Goal: Task Accomplishment & Management: Use online tool/utility

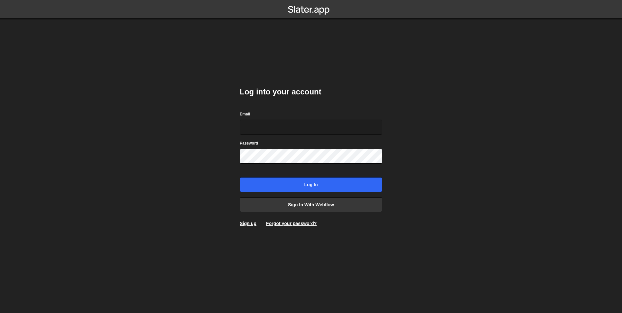
type input "[PERSON_NAME][EMAIL_ADDRESS][PERSON_NAME][DOMAIN_NAME]"
click at [220, 155] on body "Log into your account Email rodrigo.aiello@ribus.com.br Password Log in Sign in…" at bounding box center [311, 156] width 622 height 313
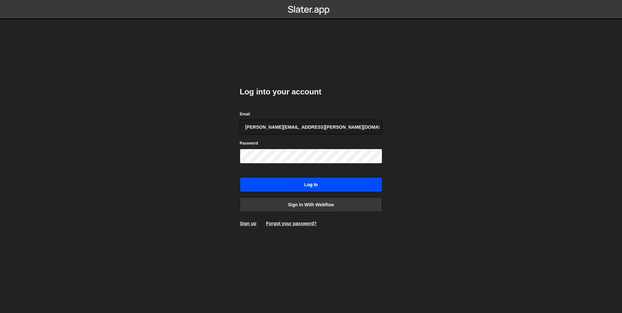
click at [296, 182] on input "Log in" at bounding box center [311, 184] width 142 height 15
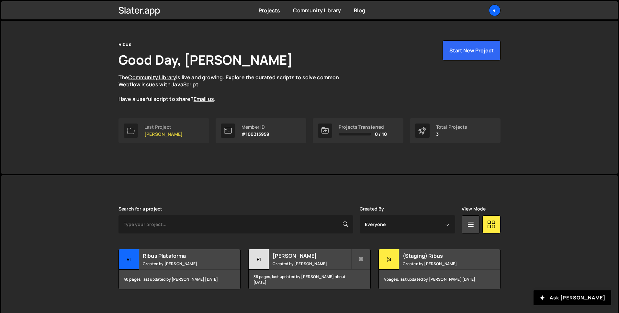
scroll to position [20, 0]
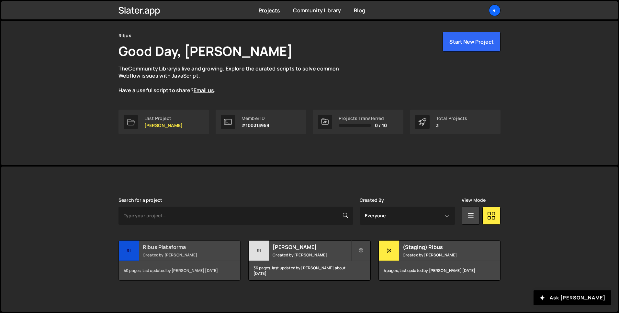
click at [179, 253] on small "Created by Victor Fernandes" at bounding box center [182, 256] width 78 height 6
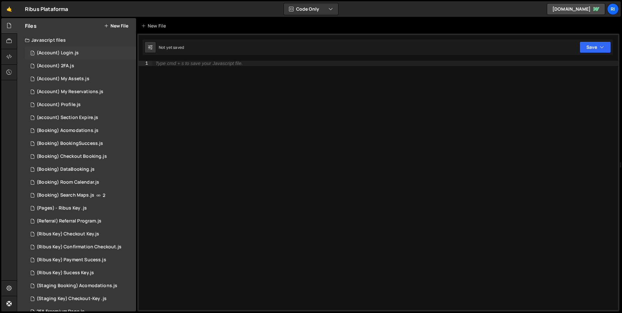
click at [62, 54] on div "(Account) Login.js" at bounding box center [58, 53] width 42 height 6
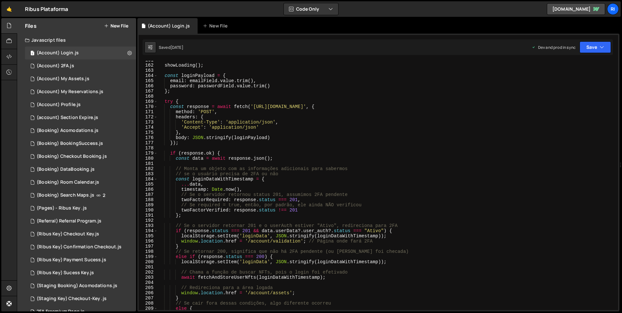
scroll to position [893, 0]
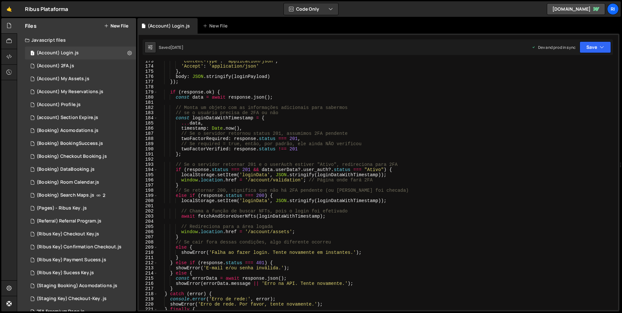
click at [200, 239] on div "'Content-Type' : 'application/json' , 'Accept' : 'application/json' } , body : …" at bounding box center [387, 189] width 458 height 260
click at [264, 230] on div "'Content-Type' : 'application/json' , 'Accept' : 'application/json' } , body : …" at bounding box center [387, 189] width 458 height 260
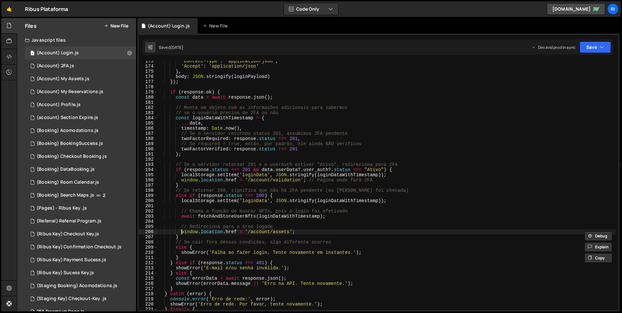
click at [259, 234] on div "'Content-Type' : 'application/json' , 'Accept' : 'application/json' } , body : …" at bounding box center [387, 189] width 458 height 260
click at [596, 50] on button "Save" at bounding box center [594, 47] width 31 height 12
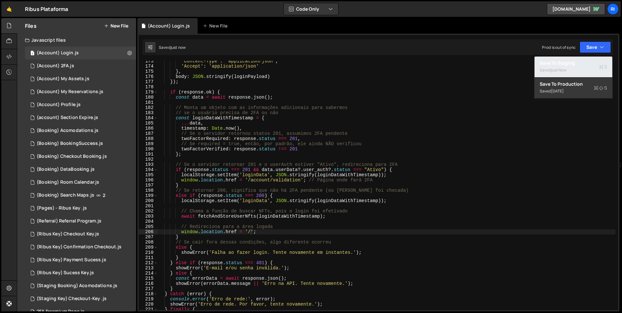
click at [578, 60] on div "Save to Staging S" at bounding box center [572, 63] width 67 height 6
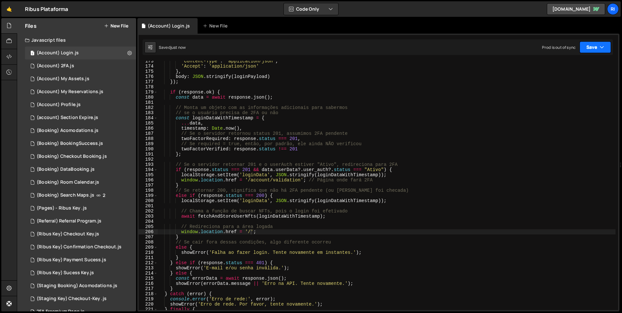
click at [583, 48] on button "Save" at bounding box center [594, 47] width 31 height 12
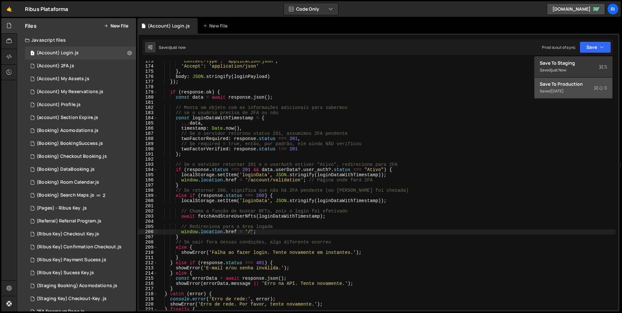
click at [577, 83] on div "Save to Production S" at bounding box center [572, 84] width 67 height 6
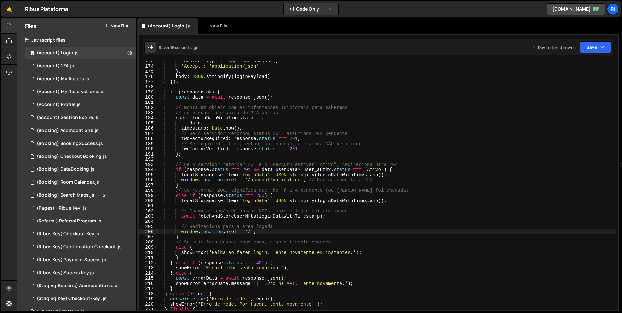
type textarea "const errorData = await response.json();"
click at [439, 281] on div "'Content-Type' : 'application/json' , 'Accept' : 'application/json' } , body : …" at bounding box center [387, 189] width 458 height 260
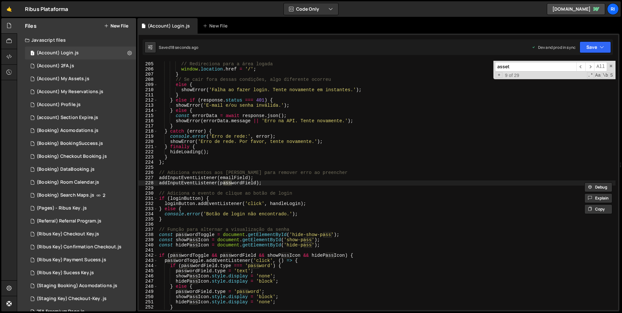
scroll to position [0, 0]
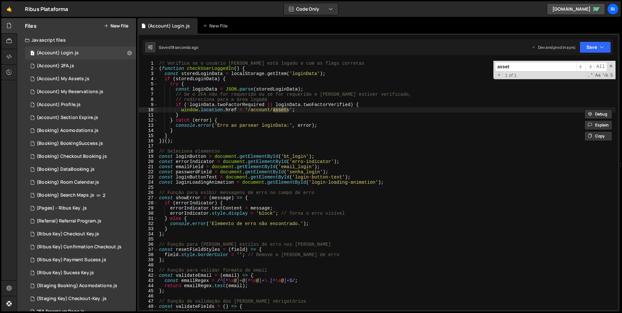
type input "assets"
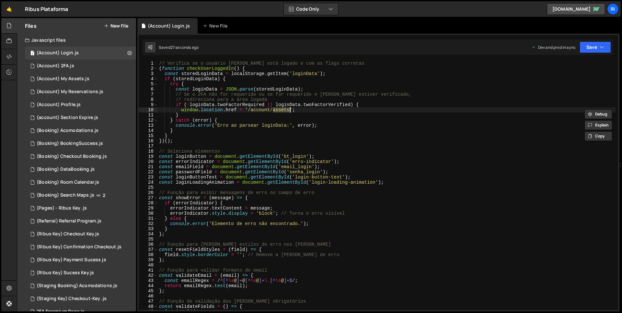
click at [257, 111] on div "// Verifica se o usuário já está logado e com as flags corretas ( function chec…" at bounding box center [387, 191] width 458 height 260
click at [249, 110] on div "// Verifica se o usuário já está logado e com as flags corretas ( function chec…" at bounding box center [387, 191] width 458 height 260
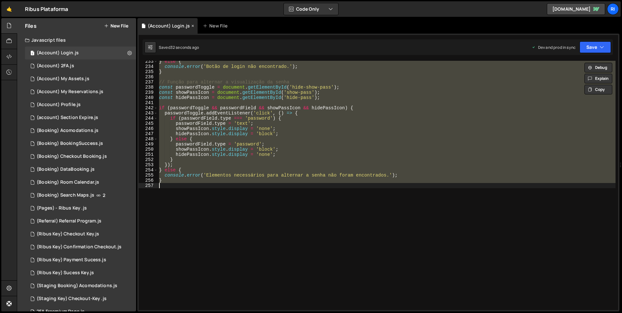
type textarea "}"
click at [192, 26] on icon at bounding box center [192, 26] width 5 height 6
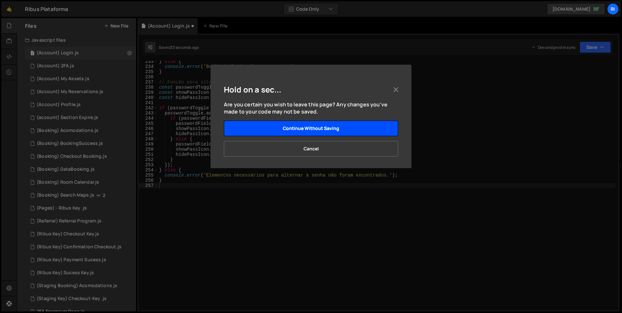
click at [303, 130] on button "Continue without saving" at bounding box center [311, 129] width 174 height 16
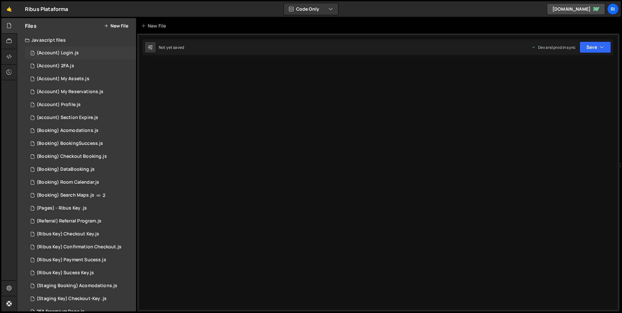
click at [62, 51] on div "(Account) Login.js" at bounding box center [58, 53] width 42 height 6
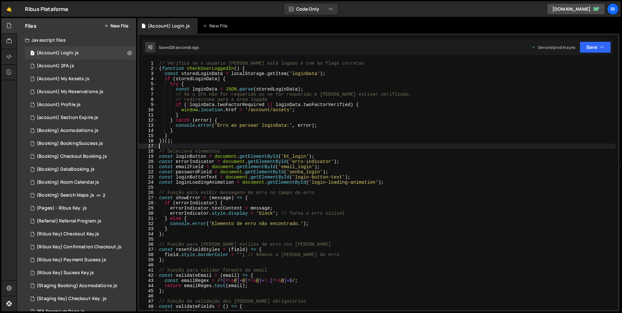
click at [314, 144] on div "// Verifica se o usuário já está logado e com as flags corretas ( function chec…" at bounding box center [387, 191] width 458 height 260
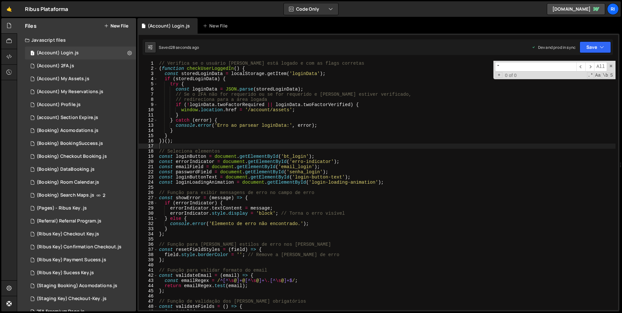
scroll to position [875, 0]
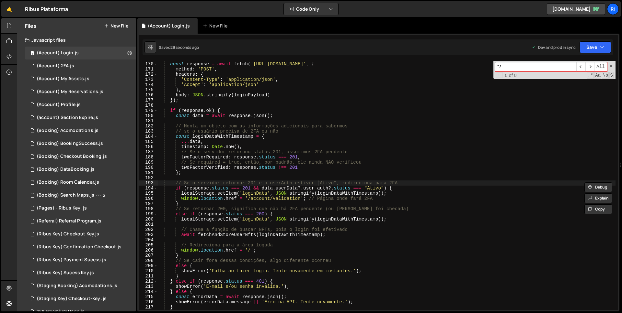
type input """
type input "'"
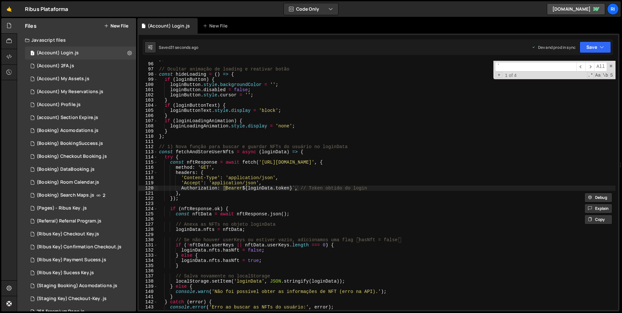
scroll to position [492, 0]
type input "`"
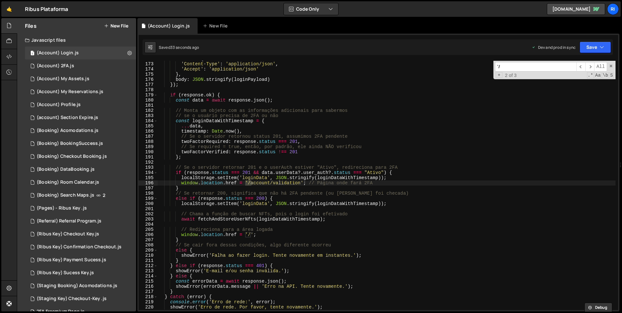
scroll to position [891, 0]
type input "'/"
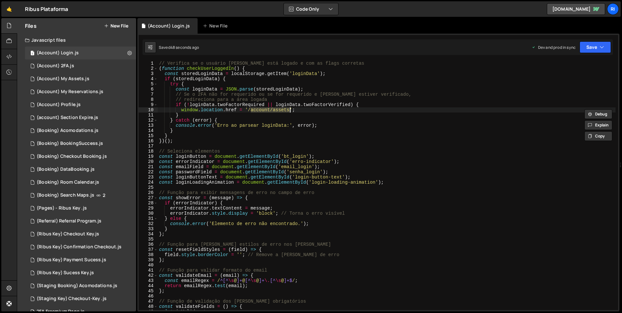
type textarea "window.location.href = '/';"
click at [75, 121] on div "1 (account) Section Expire.js 0" at bounding box center [80, 117] width 111 height 13
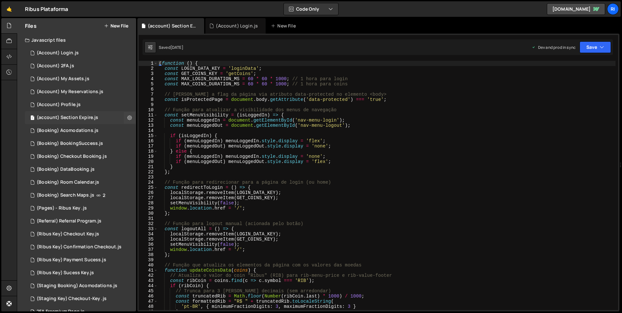
click at [75, 120] on div "(account) Section Expire.js" at bounding box center [68, 118] width 62 height 6
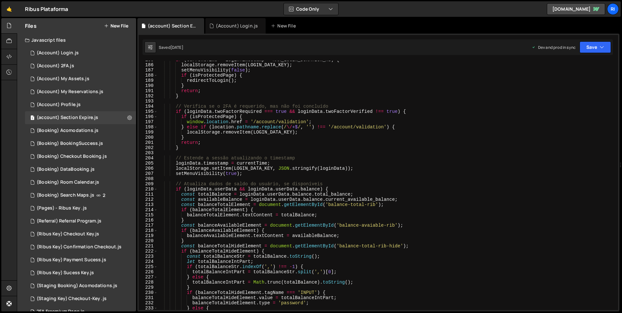
scroll to position [1034, 0]
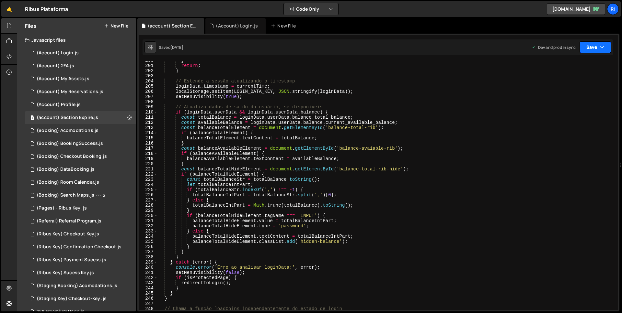
click at [601, 45] on icon "button" at bounding box center [601, 47] width 5 height 6
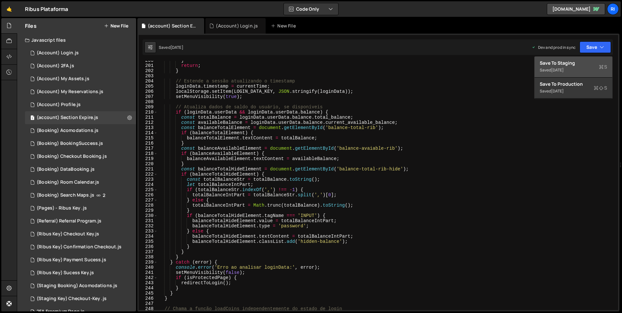
click at [582, 63] on div "Save to Staging S" at bounding box center [572, 63] width 67 height 6
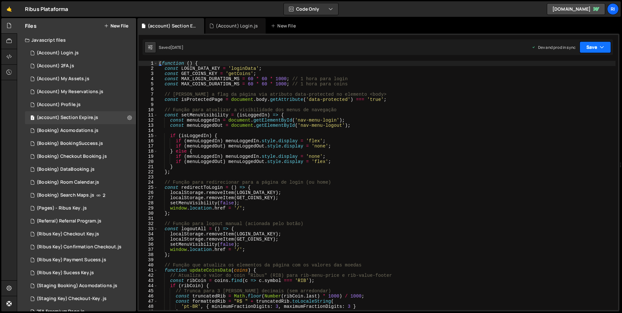
click at [594, 46] on button "Save" at bounding box center [594, 47] width 31 height 12
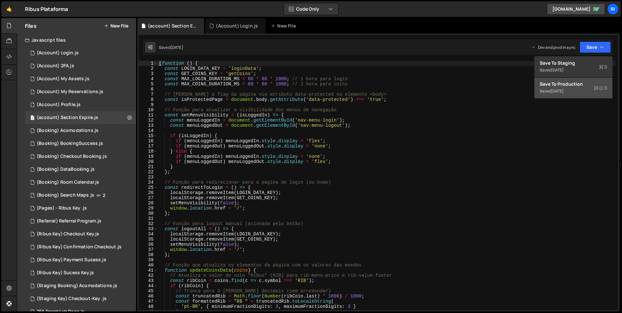
click at [563, 89] on div "1 week ago" at bounding box center [557, 91] width 13 height 6
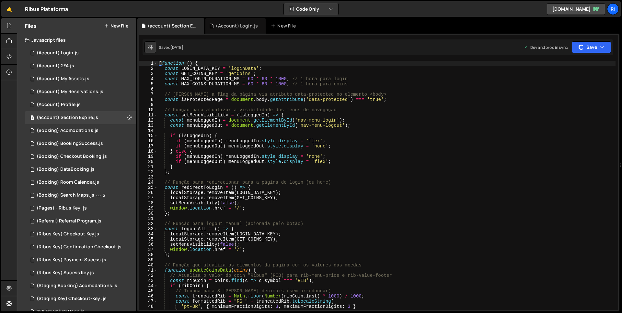
click at [247, 34] on div "Type cmd + s to save your Javascript file. XXXXXXXXXXXXXXXXXXXXXXXXXXXXXXXXXXXX…" at bounding box center [378, 173] width 482 height 278
click at [248, 25] on div "(Account) Login.js" at bounding box center [237, 26] width 42 height 6
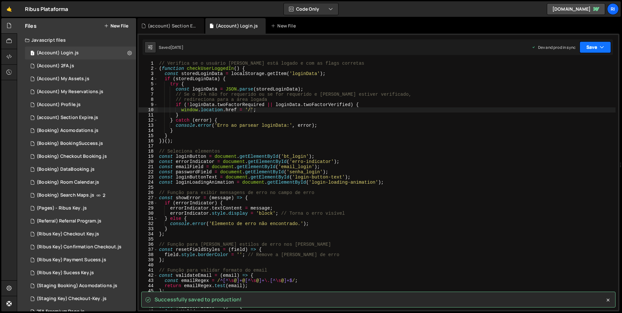
click at [600, 47] on icon "button" at bounding box center [601, 47] width 5 height 6
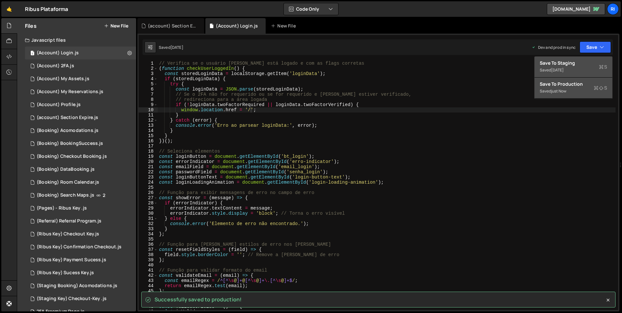
click at [573, 63] on div "Save to Staging S" at bounding box center [572, 63] width 67 height 6
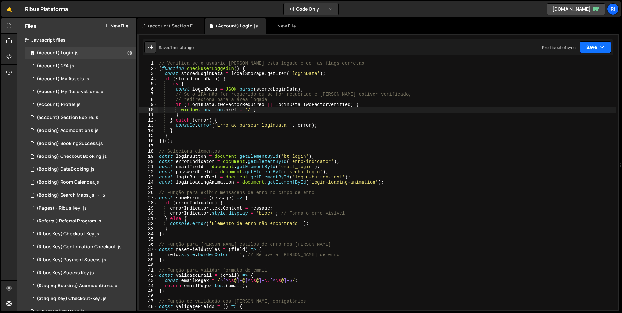
click at [603, 43] on button "Save" at bounding box center [594, 47] width 31 height 12
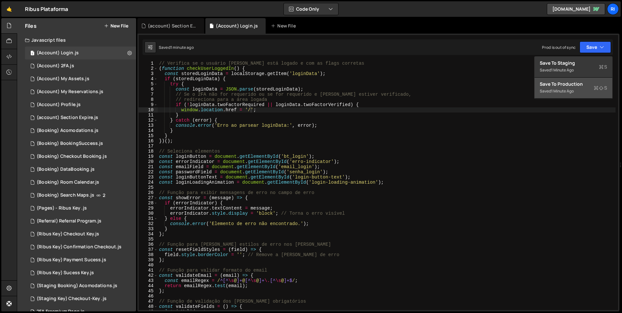
click at [568, 89] on div "1 minute ago" at bounding box center [562, 91] width 23 height 6
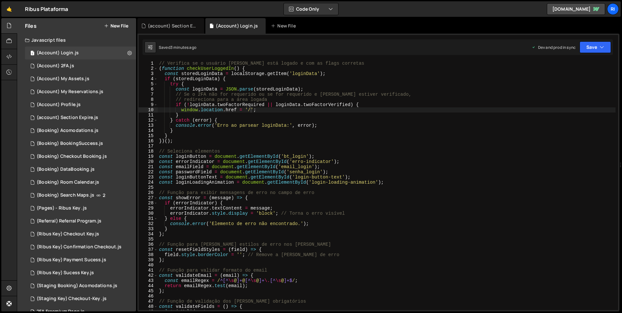
click at [28, 9] on div "Ribus Plataforma ⚠️ Code is being edited in another browser" at bounding box center [46, 9] width 43 height 8
click at [14, 10] on link "🤙" at bounding box center [9, 9] width 16 height 16
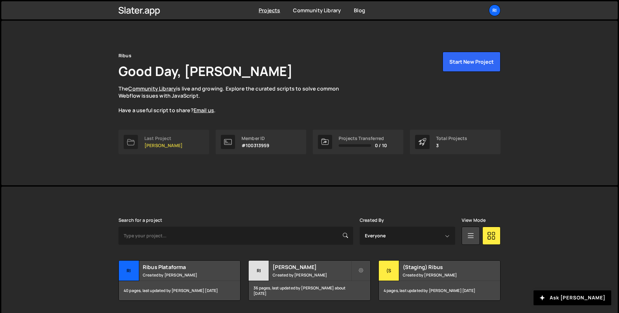
click at [155, 139] on div "Last Project" at bounding box center [163, 138] width 38 height 5
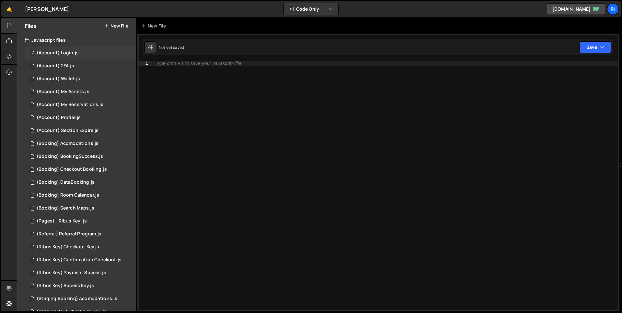
click at [53, 48] on div "3 (Account) Login.js 0" at bounding box center [80, 53] width 111 height 13
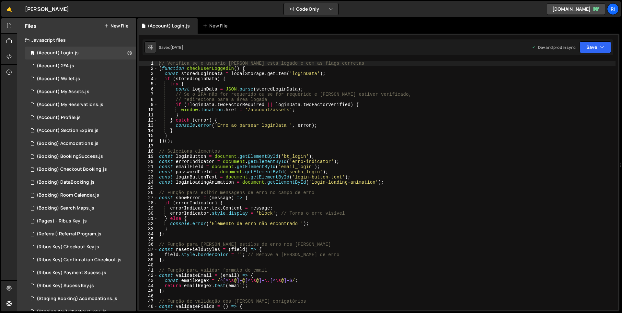
click at [291, 209] on div "// Verifica se o usuário já está logado e com as flags corretas ( function chec…" at bounding box center [387, 191] width 458 height 260
click at [262, 112] on div "// Verifica se o usuário já está logado e com as flags corretas ( function chec…" at bounding box center [387, 191] width 458 height 260
click at [288, 111] on div "// Verifica se o usuário já está logado e com as flags corretas ( function chec…" at bounding box center [387, 191] width 458 height 260
type textarea "window.location.href = '/';"
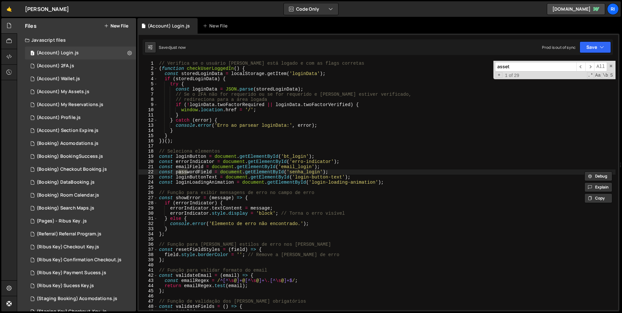
scroll to position [943, 0]
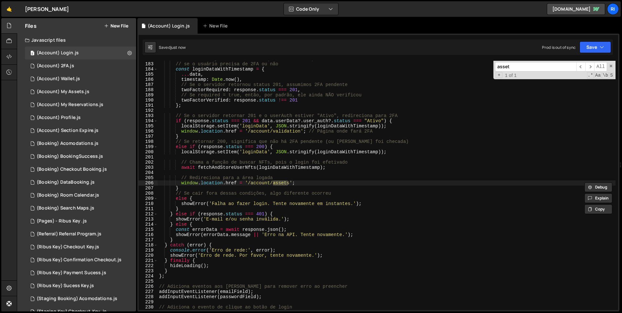
type input "assets"
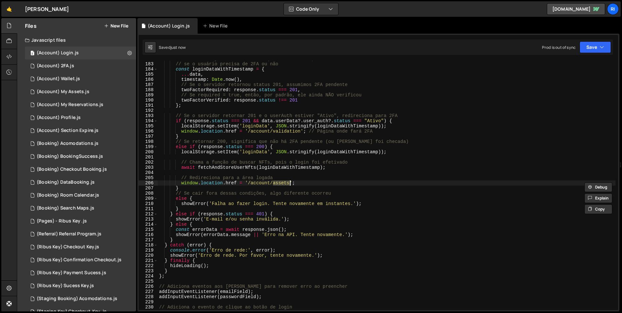
click at [255, 183] on div "// Monta um objeto com as informações adicionais para sabermos // se o usuário …" at bounding box center [387, 186] width 458 height 260
click at [289, 183] on div "// Monta um objeto com as informações adicionais para sabermos // se o usuário …" at bounding box center [387, 186] width 458 height 260
type textarea "window.location.href = '/';"
click at [585, 47] on button "Save" at bounding box center [594, 47] width 31 height 12
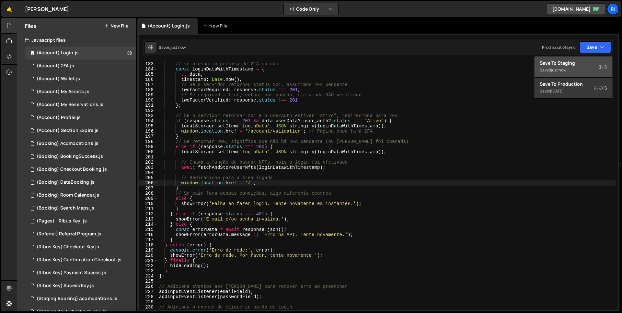
click at [577, 63] on div "Save to Staging S" at bounding box center [572, 63] width 67 height 6
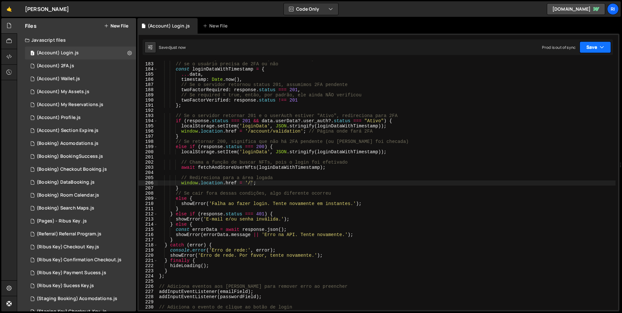
click at [598, 50] on button "Save" at bounding box center [594, 47] width 31 height 12
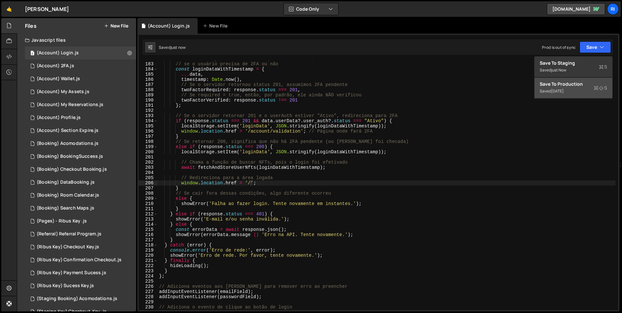
click at [574, 83] on div "Save to Production S" at bounding box center [572, 84] width 67 height 6
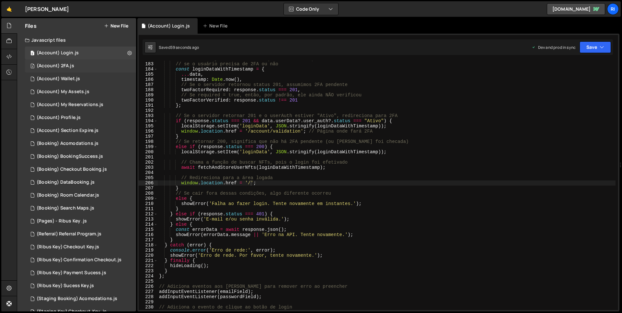
click at [79, 67] on div "3 (Account) 2FA.js 0" at bounding box center [80, 66] width 111 height 13
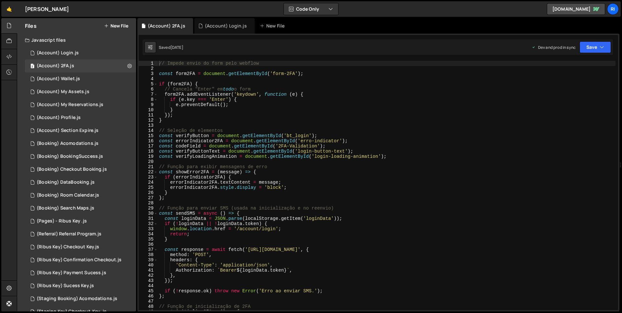
type textarea "// Seleção de elementos"
click at [314, 131] on div "// Impede envio do form pelo webflow const form2FA = document . getElementById …" at bounding box center [387, 191] width 458 height 260
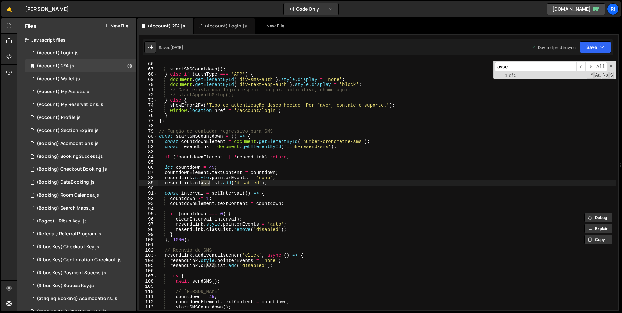
scroll to position [1119, 0]
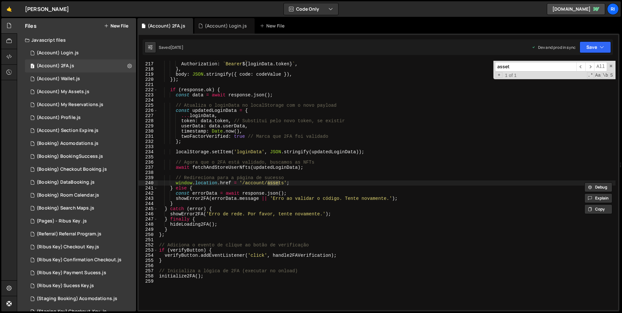
type input "assets"
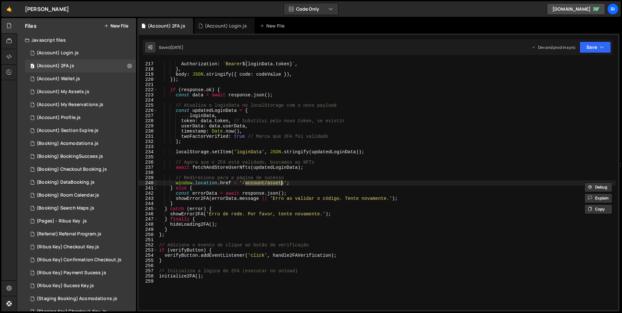
type textarea "window.location.href = '/';"
drag, startPoint x: 597, startPoint y: 45, endPoint x: 582, endPoint y: 63, distance: 24.6
click at [597, 45] on button "Save" at bounding box center [594, 47] width 31 height 12
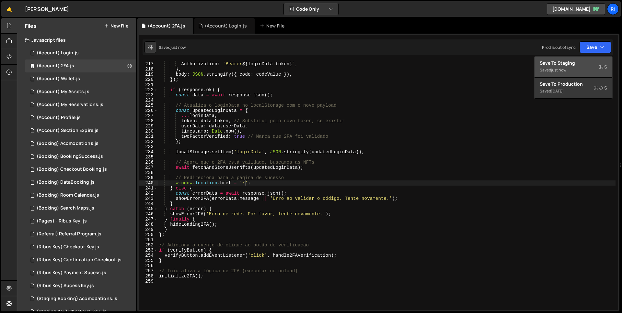
click at [581, 64] on div "Save to Staging S" at bounding box center [572, 63] width 67 height 6
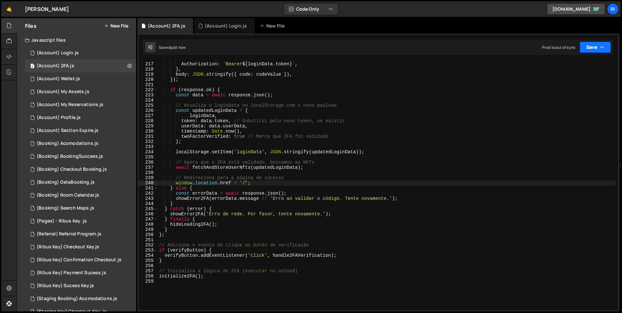
click at [592, 48] on button "Save" at bounding box center [594, 47] width 31 height 12
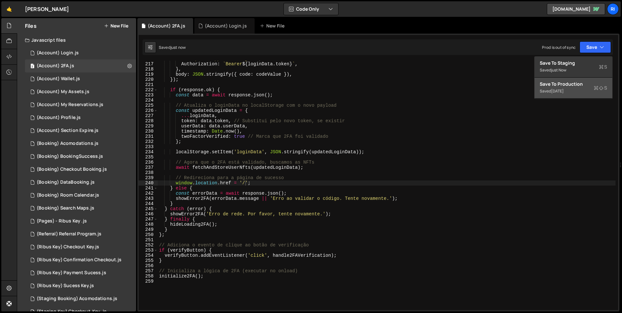
click at [571, 85] on div "Save to Production S" at bounding box center [572, 84] width 67 height 6
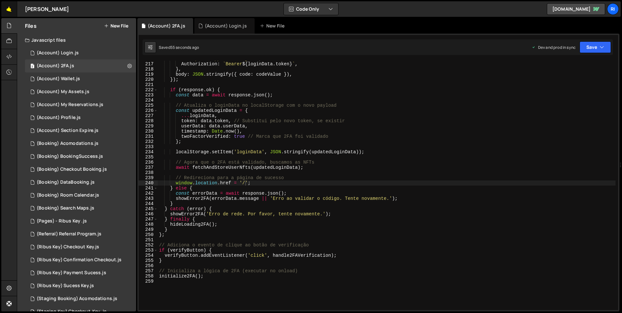
click at [11, 8] on link "🤙" at bounding box center [9, 9] width 16 height 16
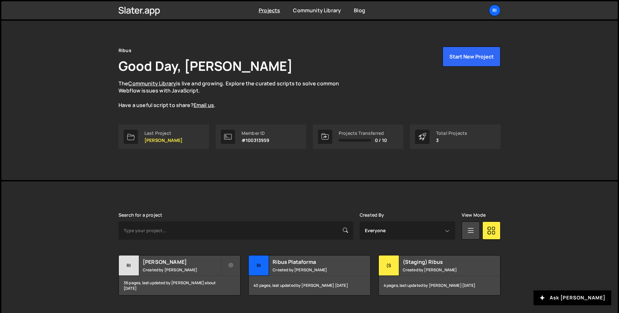
scroll to position [20, 0]
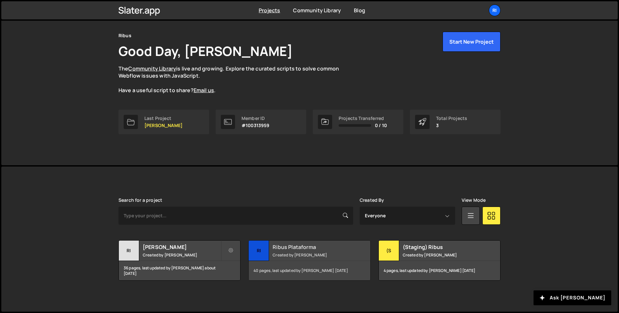
click at [296, 251] on h2 "Ribus Plataforma" at bounding box center [312, 247] width 78 height 7
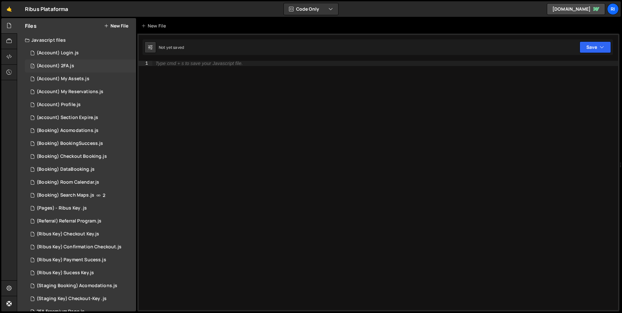
click at [63, 66] on div "(Account) 2FA.js" at bounding box center [56, 66] width 38 height 6
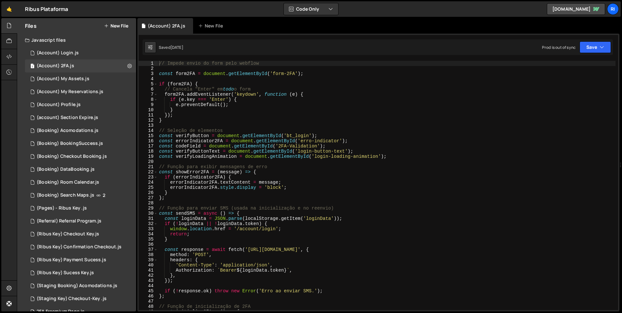
type textarea "const verifyButtonText = document.getElementById('login-button-text');"
click at [247, 153] on div "// Impede envio do form pelo webflow const form2FA = document . getElementById …" at bounding box center [387, 191] width 458 height 260
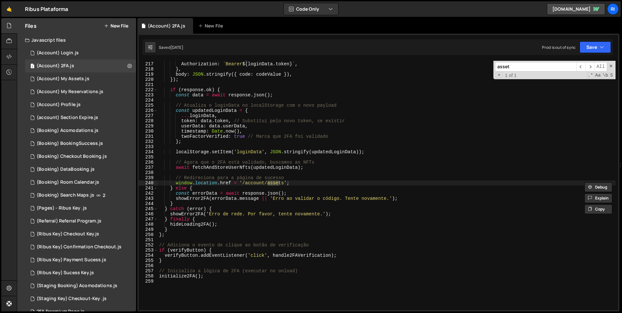
scroll to position [1119, 0]
type input "assets"
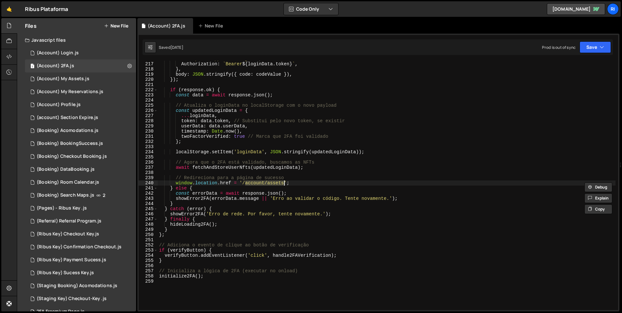
type textarea "window.location.href = '/';"
click at [600, 46] on icon "button" at bounding box center [601, 47] width 5 height 6
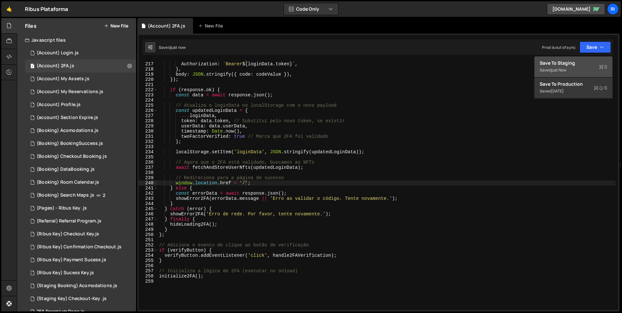
click at [573, 66] on div "Save to Staging S" at bounding box center [572, 63] width 67 height 6
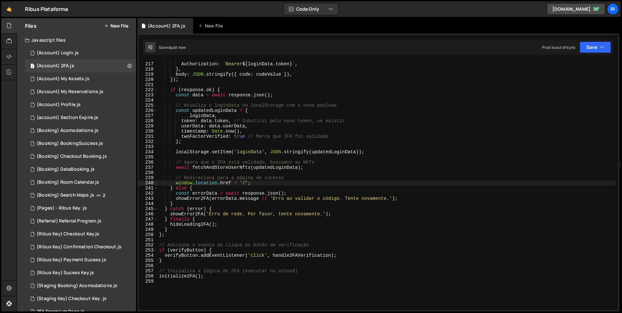
click at [606, 54] on div "Saved just now Prod is out of sync Upgrade to Edit Save Save to Staging S Saved…" at bounding box center [377, 48] width 470 height 16
click at [595, 53] on div "Saved just now Prod is out of sync Upgrade to Edit Save Save to Staging S Saved…" at bounding box center [377, 48] width 470 height 16
click at [591, 51] on button "Save" at bounding box center [594, 47] width 31 height 12
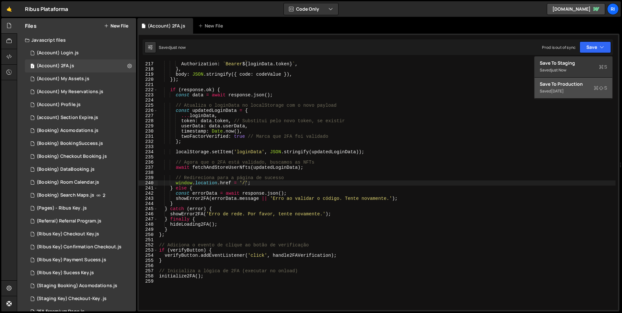
click at [571, 84] on div "Save to Production S" at bounding box center [572, 84] width 67 height 6
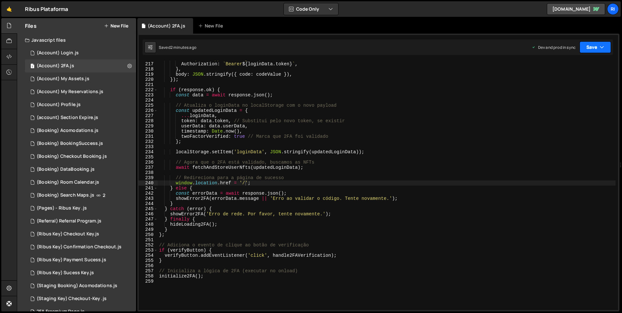
click at [594, 48] on button "Save" at bounding box center [594, 47] width 31 height 12
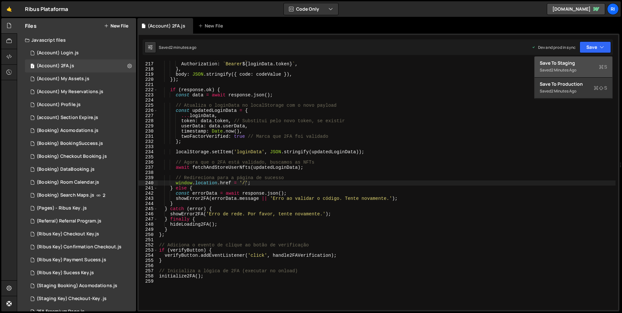
click at [569, 68] on div "2 minutes ago" at bounding box center [563, 70] width 25 height 6
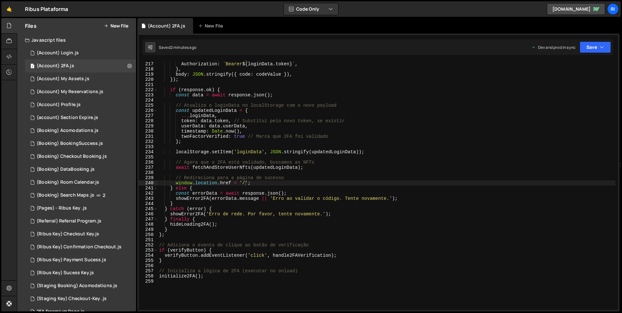
click at [594, 54] on div "Saved 2 minutes ago Dev and prod in sync Upgrade to Edit Save Save to Staging S…" at bounding box center [377, 48] width 470 height 16
click at [596, 50] on button "Save" at bounding box center [594, 47] width 31 height 12
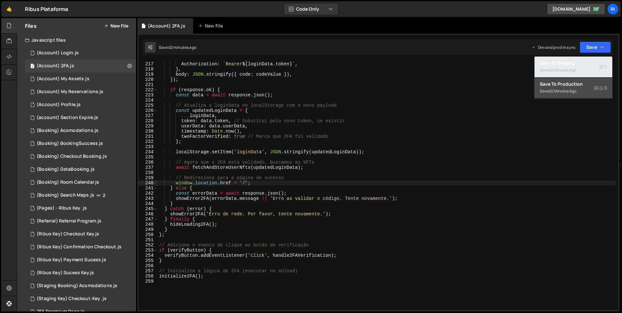
drag, startPoint x: 584, startPoint y: 74, endPoint x: 575, endPoint y: 86, distance: 15.0
click at [575, 86] on div "Save to Staging S Saved 2 minutes ago Save to Production S Saved 2 minutes ago …" at bounding box center [573, 77] width 78 height 43
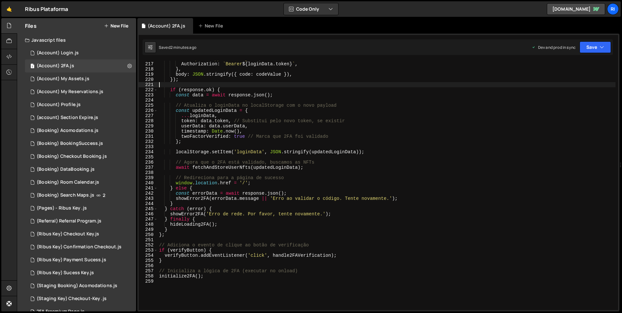
click at [575, 86] on div "'Accept' : 'application/json' , Authorization : ` Bearer ${ loginData . token }…" at bounding box center [387, 186] width 458 height 260
click at [601, 34] on div "1 Type cmd + s to save your Javascript file. הההההההההההההההההההההההההההההההההה…" at bounding box center [378, 173] width 482 height 278
click at [596, 46] on button "Save" at bounding box center [594, 47] width 31 height 12
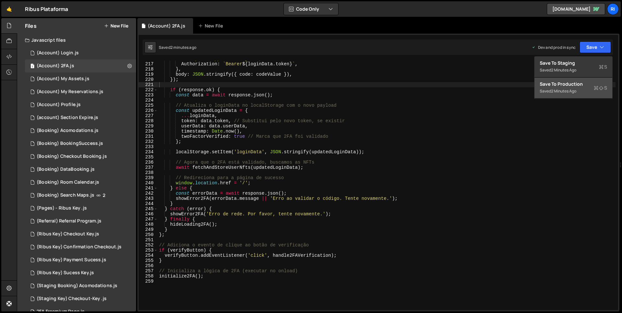
click at [569, 92] on div "2 minutes ago" at bounding box center [563, 91] width 25 height 6
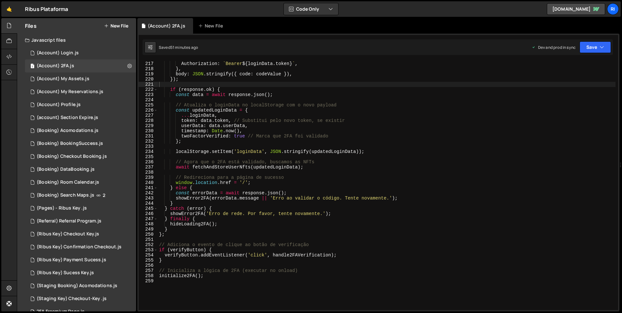
type textarea "} else {"
click at [370, 186] on div "'Accept' : 'application/json' , Authorization : ` Bearer ${ loginData . token }…" at bounding box center [387, 186] width 458 height 260
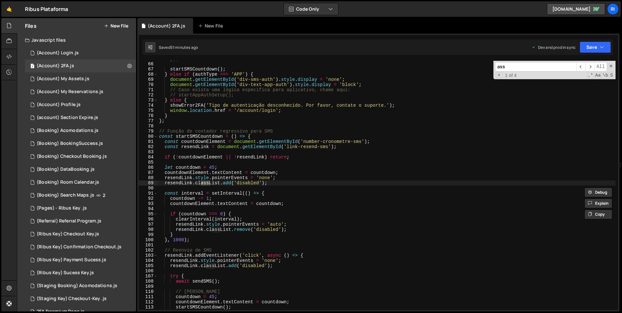
scroll to position [336, 0]
type input "assets"
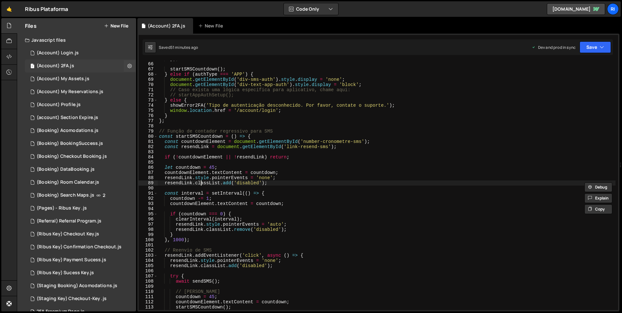
click at [64, 64] on div "(Account) 2FA.js" at bounding box center [56, 66] width 38 height 6
type textarea "resendLink.style.pointerEvents = 'none';"
click at [335, 177] on div "}) ; startSMSCountdown ( ) ; } else if ( authType === 'APP' ) { document . getE…" at bounding box center [387, 186] width 458 height 260
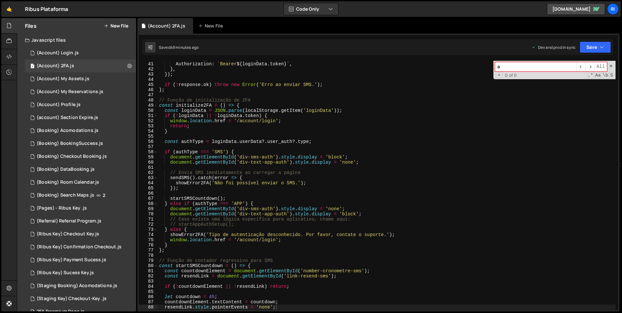
scroll to position [211, 0]
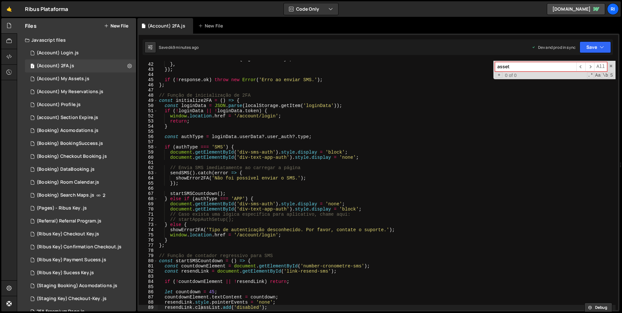
type input "assets"
type textarea "resendLink.classList.add('disabled');"
